Goal: Information Seeking & Learning: Learn about a topic

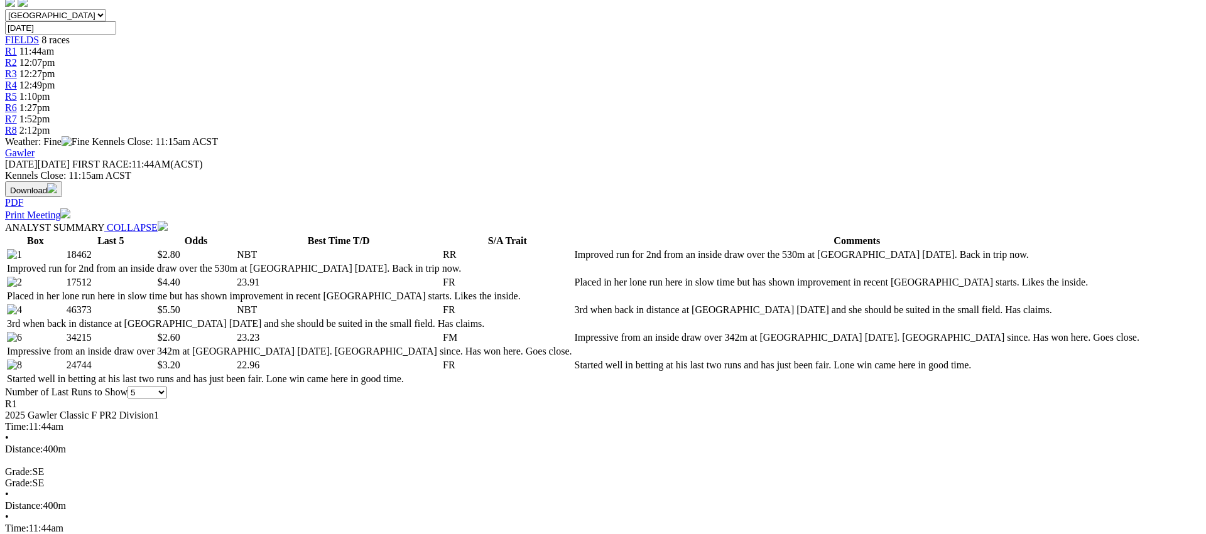
scroll to position [401, 0]
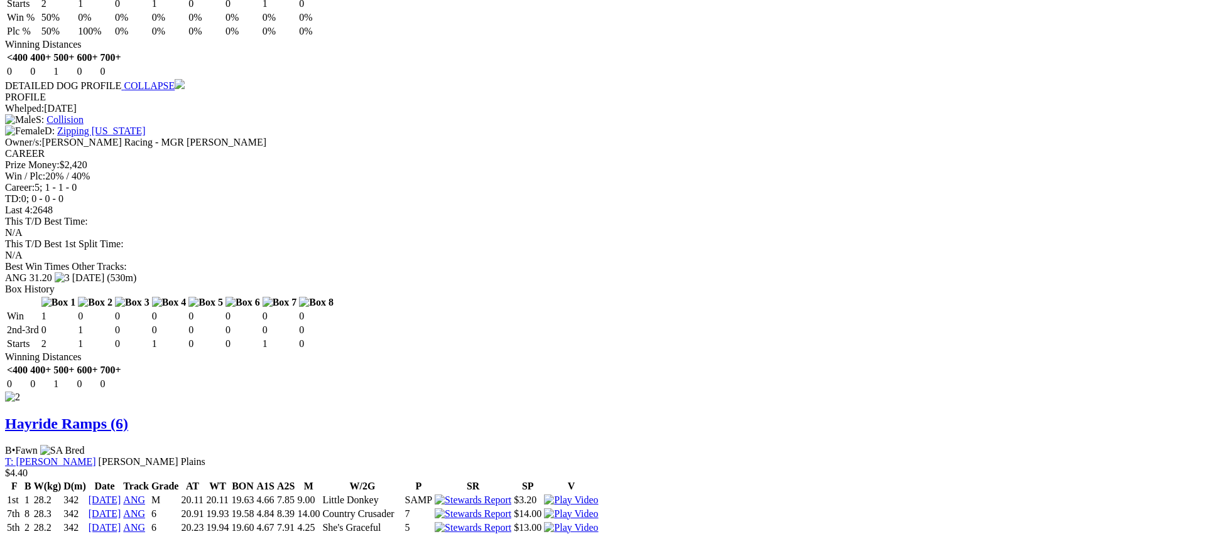
scroll to position [1351, 0]
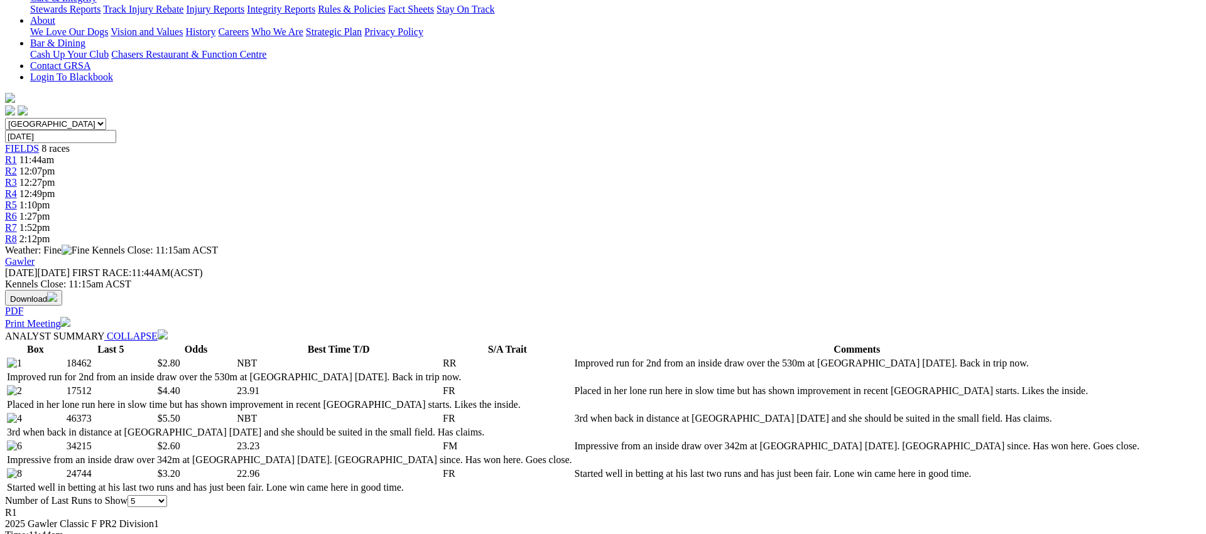
scroll to position [294, 0]
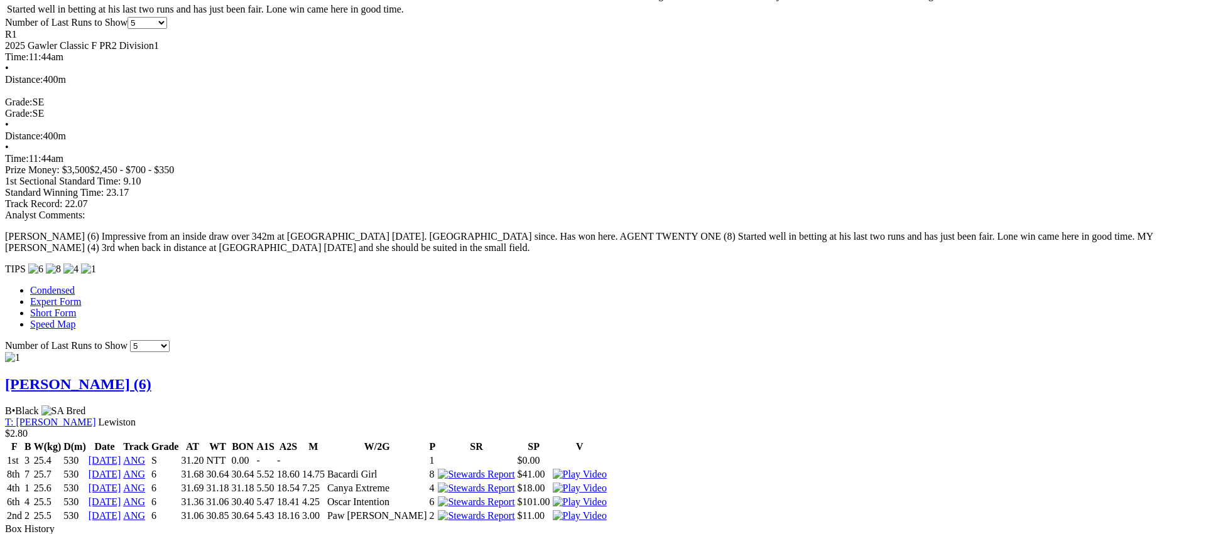
scroll to position [778, 0]
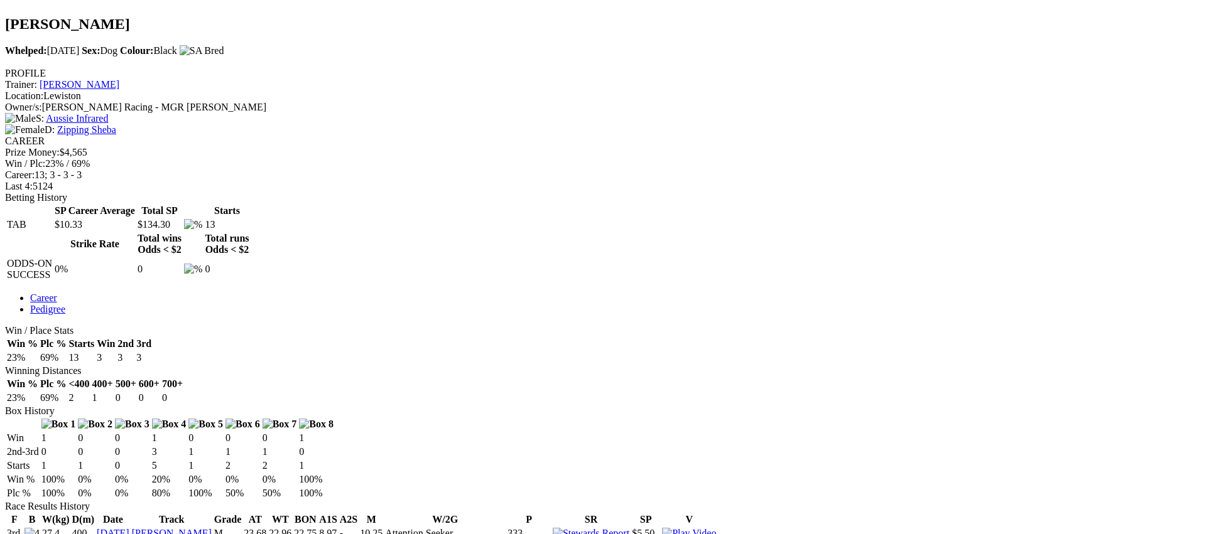
scroll to position [443, 0]
